Goal: Task Accomplishment & Management: Use online tool/utility

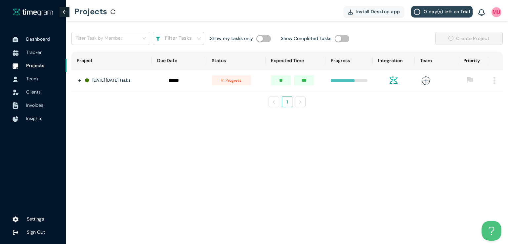
click at [29, 51] on span "Tracker" at bounding box center [34, 52] width 16 height 6
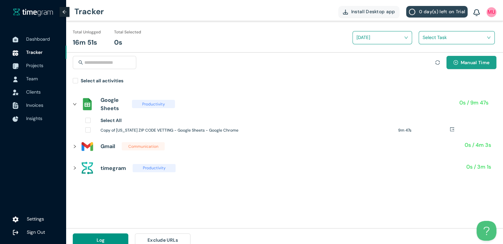
click at [448, 64] on button "Manual Time" at bounding box center [472, 62] width 50 height 13
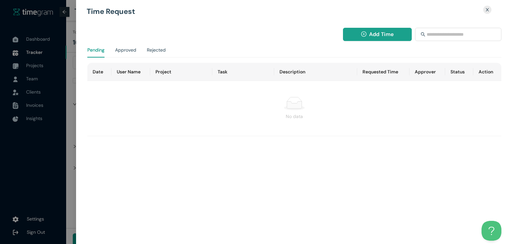
click at [378, 35] on span "Add Time" at bounding box center [381, 34] width 24 height 8
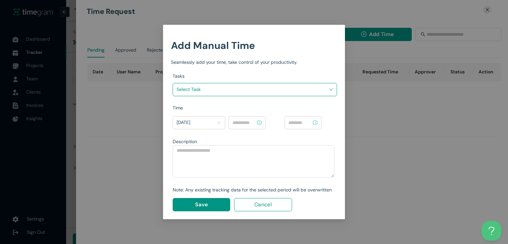
click at [311, 87] on input "search" at bounding box center [253, 89] width 152 height 10
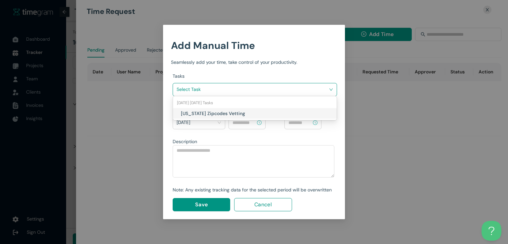
click at [241, 113] on h1 "[US_STATE] Zipcodes Vetting" at bounding box center [220, 113] width 78 height 7
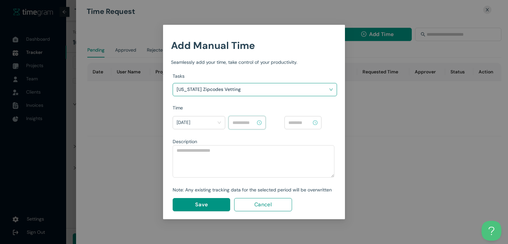
click at [253, 123] on input at bounding box center [244, 122] width 23 height 7
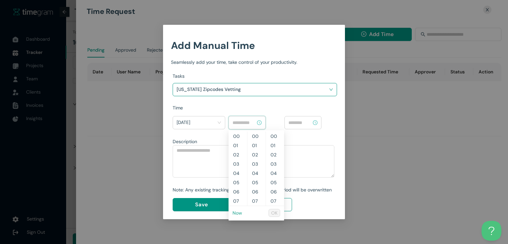
click at [239, 213] on link "Now" at bounding box center [238, 213] width 10 height 6
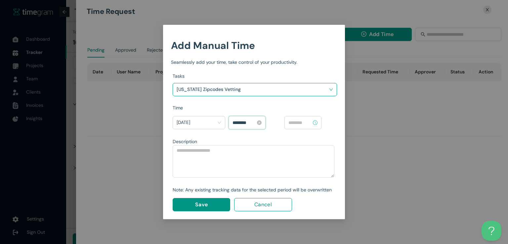
click at [238, 122] on input "********" at bounding box center [244, 122] width 23 height 7
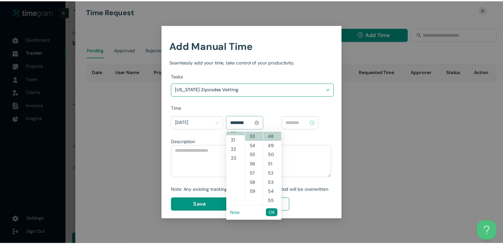
scroll to position [185, 0]
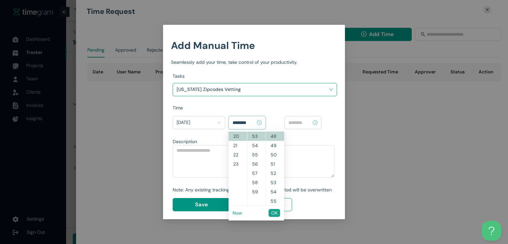
click at [271, 212] on button "OK" at bounding box center [275, 213] width 12 height 8
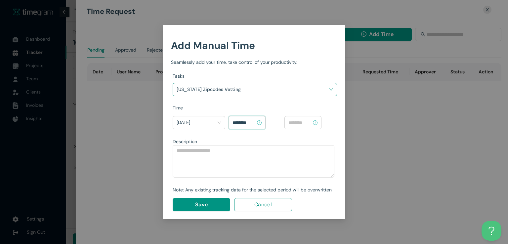
type input "********"
click at [303, 123] on input at bounding box center [300, 122] width 23 height 7
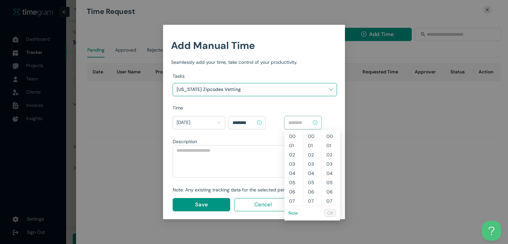
click at [294, 216] on li "Now" at bounding box center [294, 213] width 10 height 11
click at [294, 213] on link "Now" at bounding box center [294, 213] width 10 height 6
type input "********"
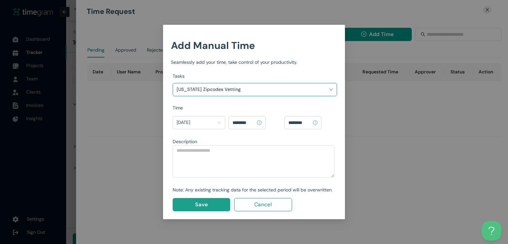
click at [214, 200] on button "Save" at bounding box center [202, 204] width 58 height 13
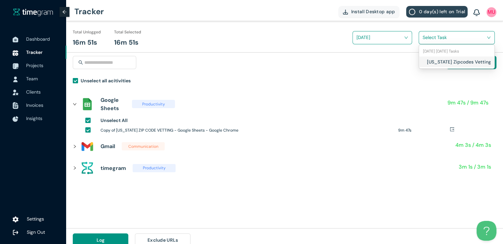
click at [487, 36] on div "Select Task" at bounding box center [456, 37] width 75 height 11
click at [425, 60] on div "[US_STATE] Zipcodes Vetting" at bounding box center [456, 62] width 75 height 11
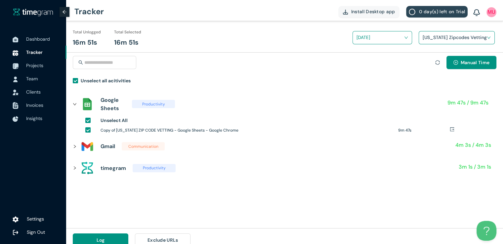
scroll to position [8, 0]
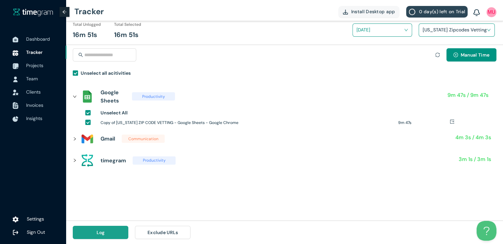
click at [106, 234] on button "Log" at bounding box center [101, 232] width 56 height 13
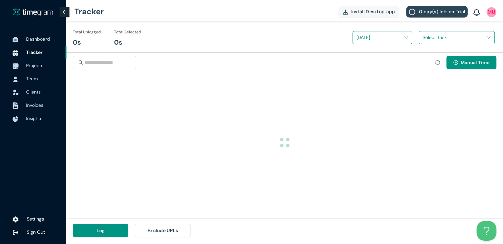
scroll to position [0, 0]
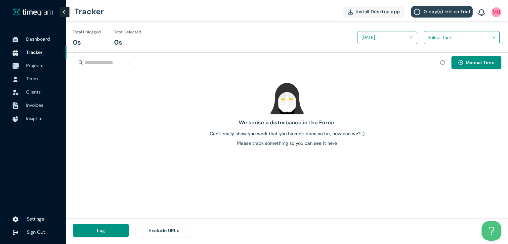
click at [30, 69] on span "Projects" at bounding box center [43, 65] width 35 height 13
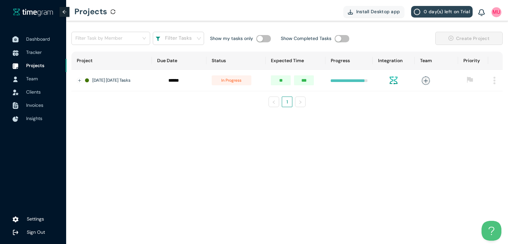
click at [42, 37] on span "Dashboard" at bounding box center [38, 39] width 24 height 6
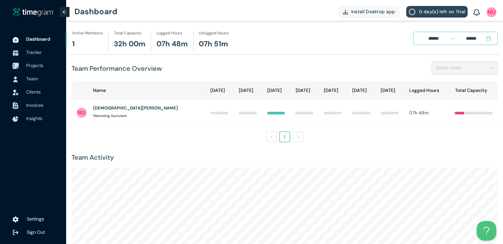
click at [28, 68] on span "Projects" at bounding box center [34, 66] width 17 height 6
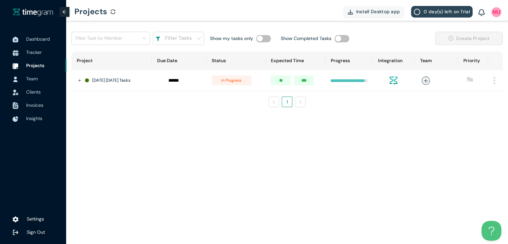
click at [185, 129] on main "Filter Task by Member Filter Tasks Show my tasks only Show Completed Tasks Crea…" at bounding box center [287, 132] width 442 height 223
click at [428, 81] on icon "plus" at bounding box center [426, 80] width 5 height 5
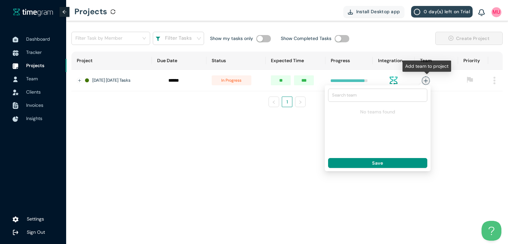
click at [428, 81] on icon "plus" at bounding box center [426, 80] width 5 height 5
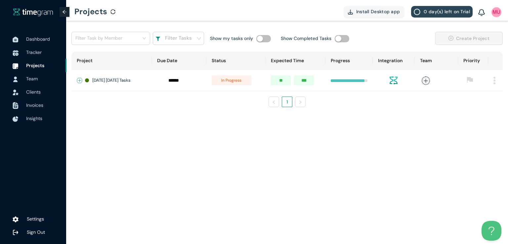
click at [79, 78] on button "Expand row" at bounding box center [79, 80] width 5 height 5
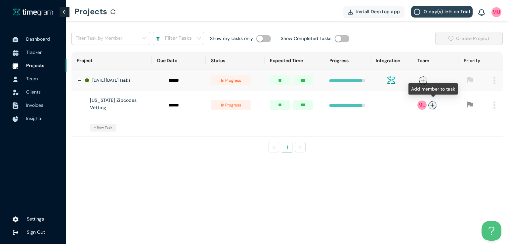
click at [435, 105] on icon "plus" at bounding box center [432, 105] width 5 height 5
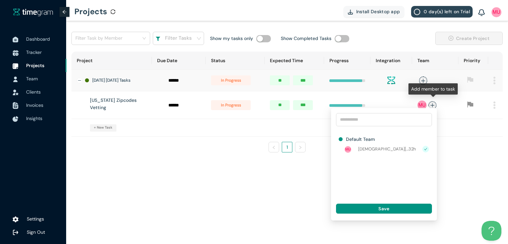
click at [435, 105] on icon "plus" at bounding box center [432, 105] width 5 height 5
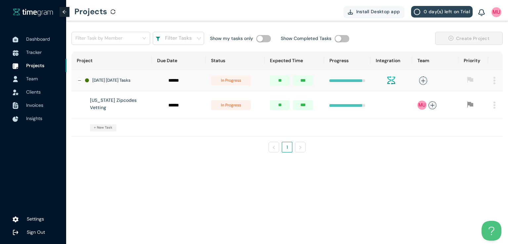
click at [38, 80] on span "Team" at bounding box center [43, 78] width 35 height 13
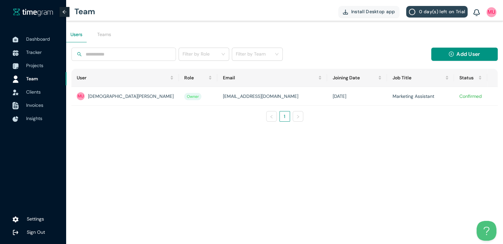
click at [34, 106] on span "Invoices" at bounding box center [34, 105] width 17 height 6
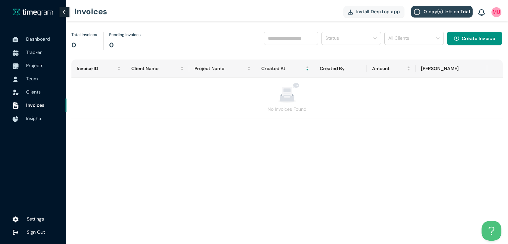
click at [293, 108] on div "No Invoices Found" at bounding box center [287, 109] width 416 height 7
click at [460, 34] on button "Create Invoice" at bounding box center [475, 38] width 55 height 13
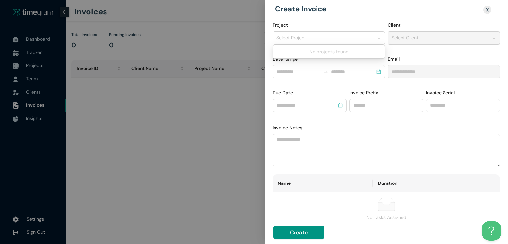
click at [341, 36] on input "Project" at bounding box center [327, 38] width 100 height 10
click at [189, 127] on div at bounding box center [254, 122] width 508 height 244
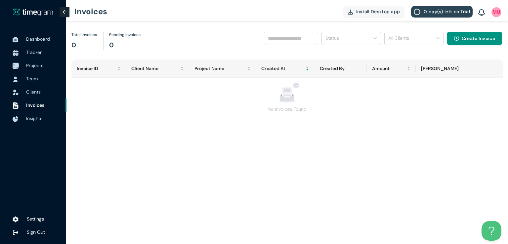
click at [38, 64] on span "Projects" at bounding box center [34, 66] width 17 height 6
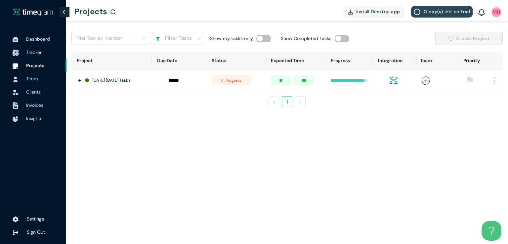
click at [29, 49] on span "Tracker" at bounding box center [43, 52] width 35 height 13
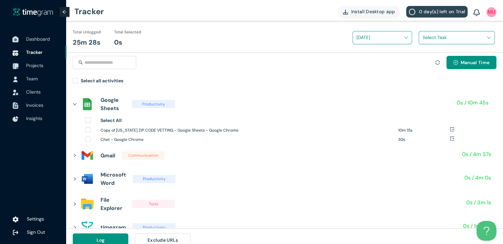
click at [43, 39] on span "Dashboard" at bounding box center [38, 39] width 24 height 6
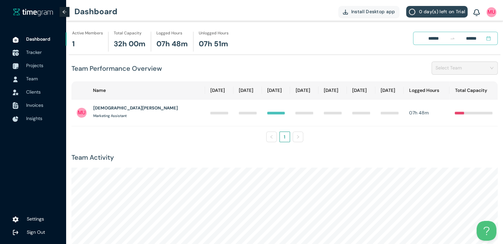
click at [36, 52] on span "Tracker" at bounding box center [34, 52] width 16 height 6
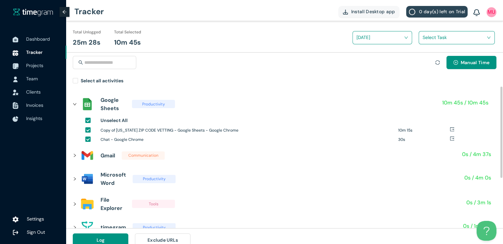
click at [73, 204] on icon "right" at bounding box center [75, 204] width 4 height 4
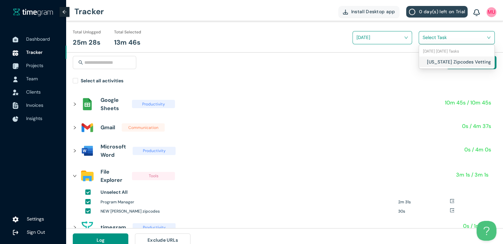
click at [440, 39] on input "search" at bounding box center [455, 37] width 64 height 10
click at [427, 61] on h1 "[US_STATE] Zipcodes Vetting" at bounding box center [466, 61] width 78 height 7
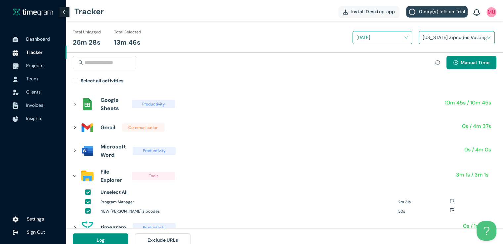
scroll to position [8, 0]
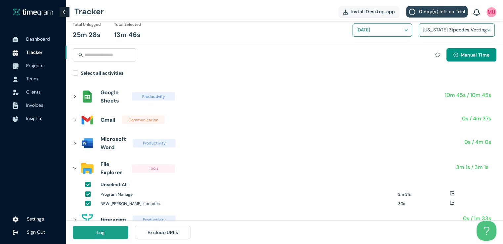
click at [118, 230] on button "Log" at bounding box center [101, 232] width 56 height 13
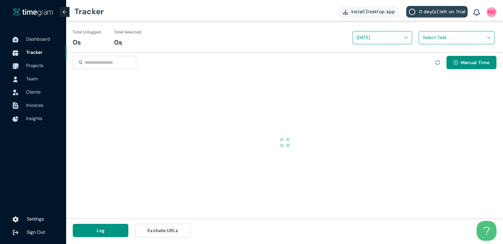
scroll to position [0, 0]
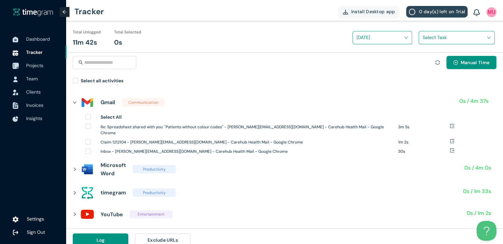
click at [37, 62] on span "Projects" at bounding box center [43, 65] width 35 height 13
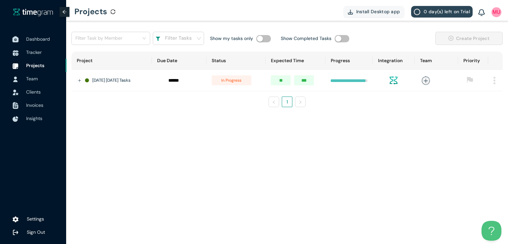
click at [41, 38] on span "Dashboard" at bounding box center [38, 39] width 24 height 6
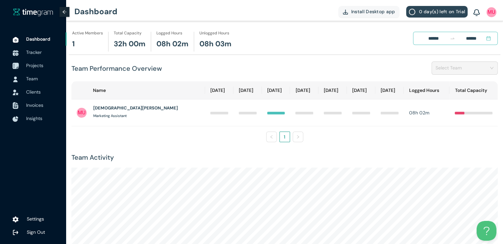
click at [31, 67] on span "Projects" at bounding box center [34, 66] width 17 height 6
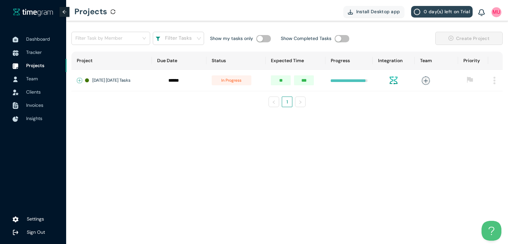
click at [81, 79] on button "Expand row" at bounding box center [79, 80] width 5 height 5
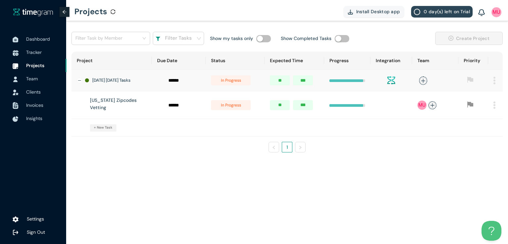
click at [240, 105] on span "in progress" at bounding box center [231, 105] width 40 height 10
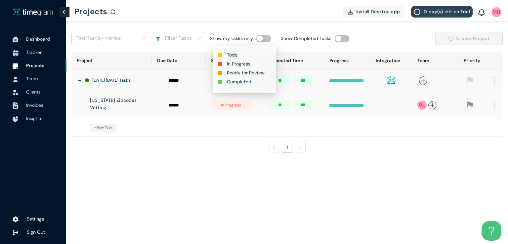
click at [243, 82] on h1 "Completed" at bounding box center [239, 81] width 24 height 7
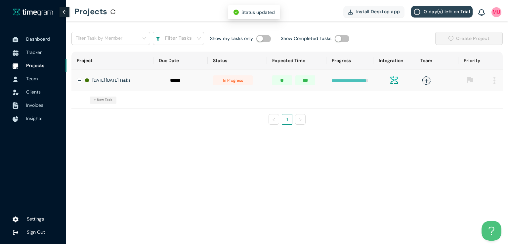
click at [236, 80] on span "in progress" at bounding box center [233, 80] width 40 height 10
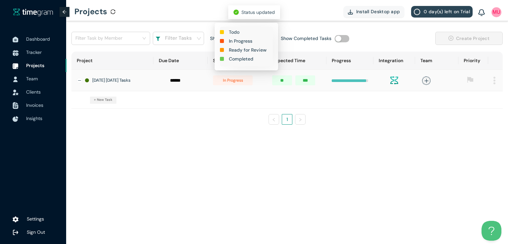
click at [241, 58] on h1 "Completed" at bounding box center [241, 58] width 24 height 7
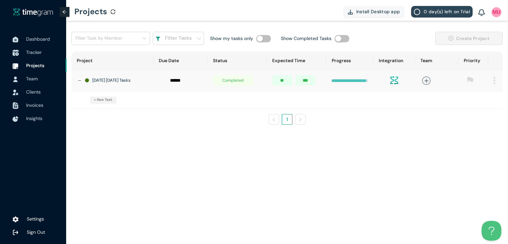
click at [45, 56] on span "Tracker" at bounding box center [43, 52] width 35 height 13
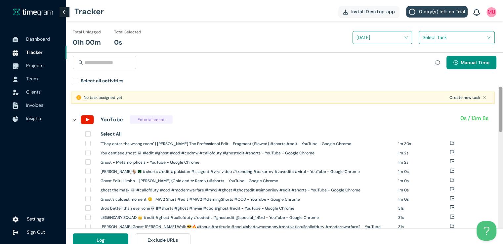
click at [501, 104] on div at bounding box center [501, 109] width 4 height 45
drag, startPoint x: 501, startPoint y: 122, endPoint x: 499, endPoint y: 94, distance: 27.5
click at [499, 94] on div at bounding box center [501, 109] width 4 height 45
click at [32, 68] on span "Projects" at bounding box center [34, 66] width 17 height 6
